Goal: Information Seeking & Learning: Understand process/instructions

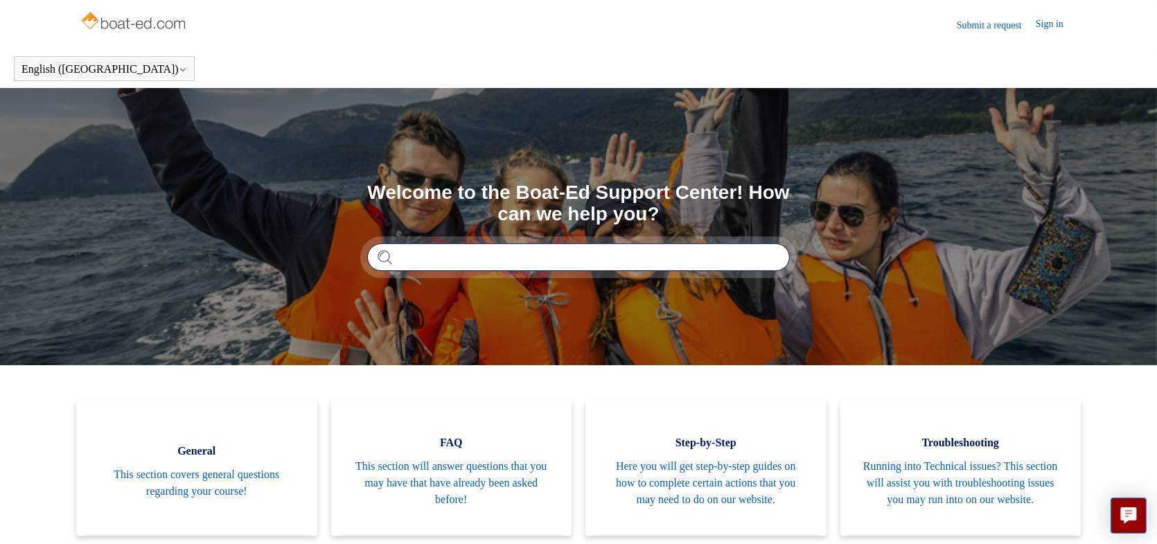
click at [426, 251] on input "Search" at bounding box center [578, 257] width 423 height 28
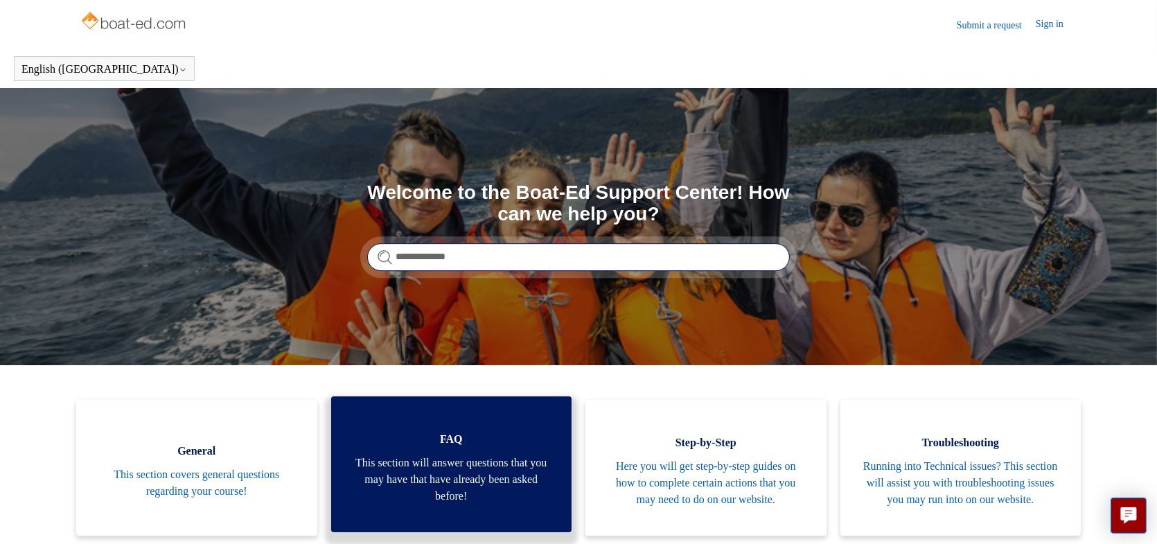
type input "**********"
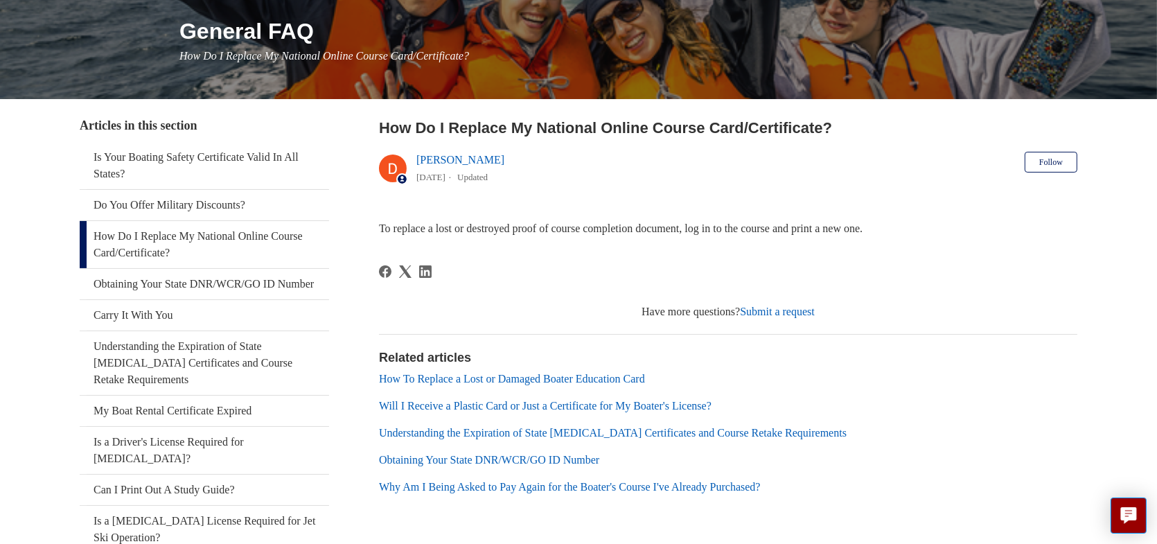
scroll to position [168, 0]
click at [526, 372] on link "How To Replace a Lost or Damaged Boater Education Card" at bounding box center [512, 378] width 266 height 12
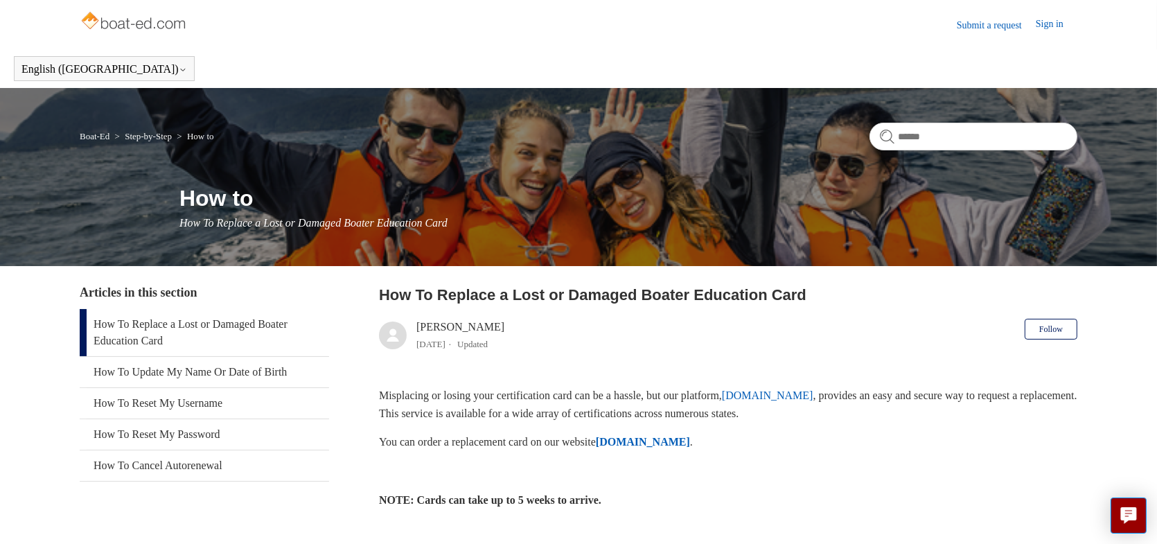
click at [807, 394] on link "ilostmycard.com" at bounding box center [767, 395] width 91 height 12
click at [690, 442] on strong "ILostMyCard.com" at bounding box center [643, 442] width 94 height 12
